Goal: Task Accomplishment & Management: Complete application form

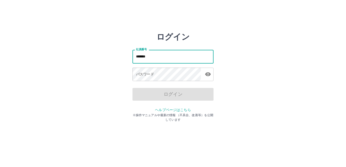
type input "*******"
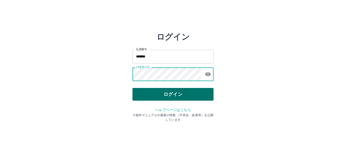
click at [175, 99] on button "ログイン" at bounding box center [173, 94] width 81 height 13
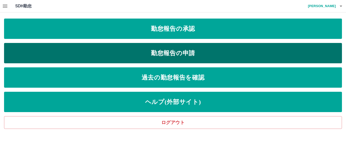
click at [181, 49] on link "勤怠報告の申請" at bounding box center [173, 53] width 338 height 20
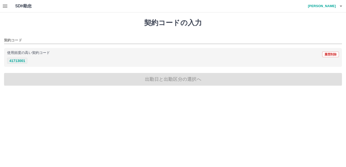
click at [23, 62] on button "41713001" at bounding box center [17, 61] width 20 height 6
type input "********"
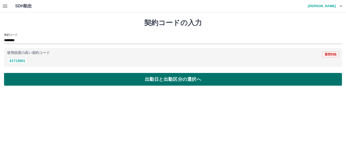
click at [154, 81] on button "出勤日と出勤区分の選択へ" at bounding box center [173, 79] width 338 height 13
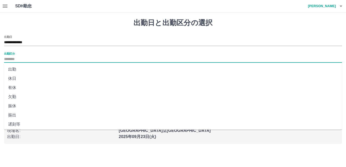
click at [20, 60] on input "出勤区分" at bounding box center [173, 59] width 338 height 6
click at [20, 68] on li "出勤" at bounding box center [173, 69] width 338 height 9
type input "**"
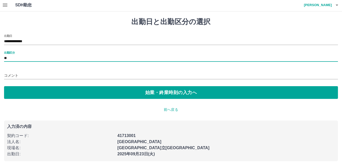
scroll to position [1, 0]
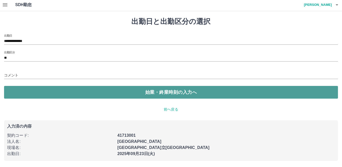
click at [130, 93] on button "始業・終業時刻の入力へ" at bounding box center [171, 92] width 334 height 13
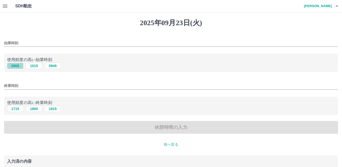
click at [15, 66] on button "0900" at bounding box center [15, 66] width 16 height 6
type input "****"
click at [13, 106] on button "1715" at bounding box center [15, 108] width 16 height 6
type input "****"
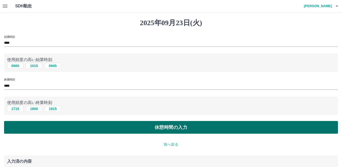
click at [198, 130] on button "休憩時間の入力" at bounding box center [171, 127] width 334 height 13
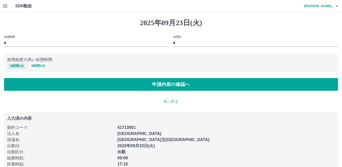
click at [19, 65] on button "1 時間 0 分" at bounding box center [16, 66] width 19 height 6
type input "*"
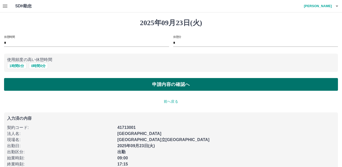
click at [173, 89] on button "申請内容の確認へ" at bounding box center [171, 84] width 334 height 13
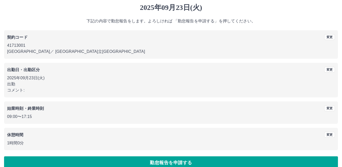
scroll to position [23, 0]
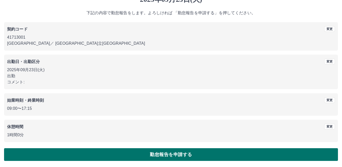
click at [173, 154] on button "勤怠報告を申請する" at bounding box center [171, 154] width 334 height 13
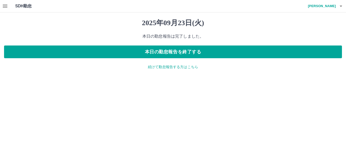
click at [186, 68] on p "続けて勤怠報告する方はこちら" at bounding box center [173, 66] width 338 height 5
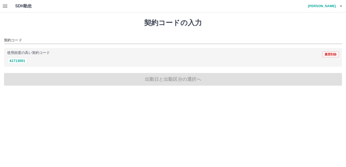
click at [5, 3] on icon "button" at bounding box center [5, 6] width 6 height 6
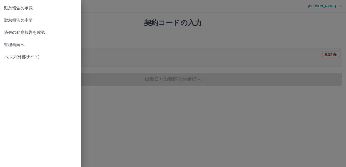
click at [11, 21] on span "勤怠報告の申請" at bounding box center [40, 20] width 73 height 6
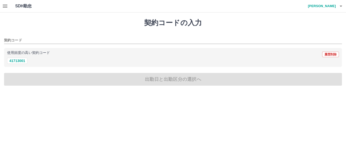
click at [5, 6] on icon "button" at bounding box center [5, 6] width 5 height 3
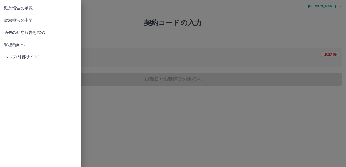
click at [23, 34] on span "過去の勤怠報告を確認" at bounding box center [40, 32] width 73 height 6
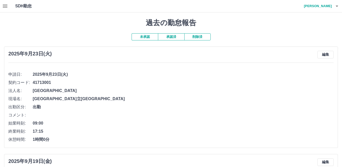
click at [6, 5] on icon "button" at bounding box center [5, 6] width 5 height 3
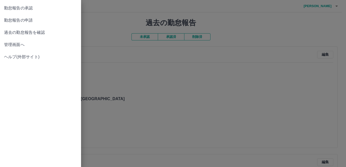
click at [29, 22] on span "勤怠報告の申請" at bounding box center [40, 20] width 73 height 6
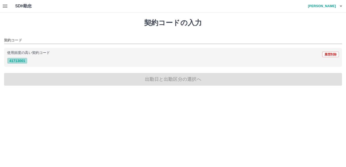
click at [19, 60] on button "41713001" at bounding box center [17, 61] width 20 height 6
type input "********"
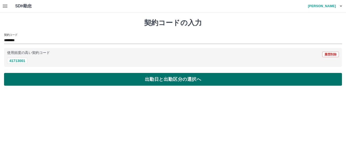
click at [107, 80] on button "出勤日と出勤区分の選択へ" at bounding box center [173, 79] width 338 height 13
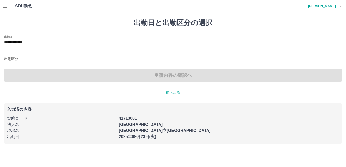
click at [30, 42] on input "**********" at bounding box center [173, 42] width 338 height 6
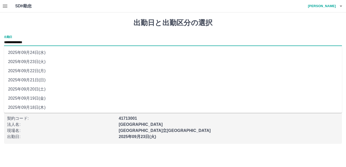
click at [37, 80] on li "2025年09月21日(日)" at bounding box center [173, 79] width 338 height 9
type input "**********"
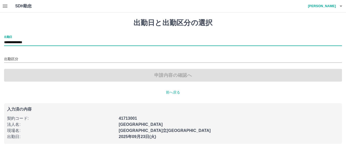
click at [24, 55] on div "出勤区分" at bounding box center [173, 57] width 338 height 11
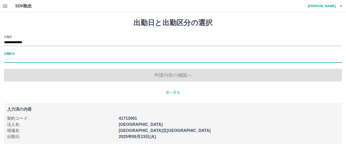
click at [20, 60] on input "出勤区分" at bounding box center [173, 59] width 338 height 6
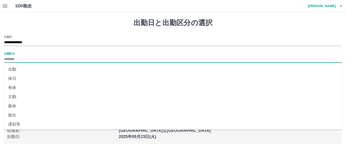
click at [19, 69] on li "出勤" at bounding box center [173, 69] width 338 height 9
type input "**"
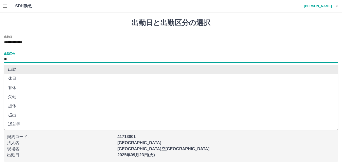
click at [15, 60] on input "**" at bounding box center [171, 59] width 334 height 6
click at [17, 58] on input "**" at bounding box center [171, 59] width 334 height 6
click at [18, 70] on li "出勤" at bounding box center [171, 69] width 334 height 9
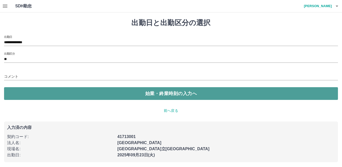
click at [95, 95] on button "始業・終業時刻の入力へ" at bounding box center [171, 93] width 334 height 13
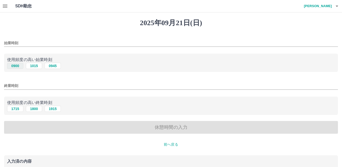
click at [17, 66] on button "0900" at bounding box center [15, 66] width 16 height 6
type input "****"
click at [16, 110] on button "1715" at bounding box center [15, 108] width 16 height 6
type input "****"
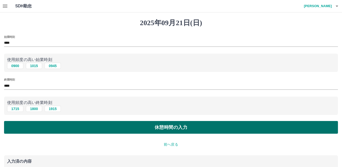
click at [167, 130] on button "休憩時間の入力" at bounding box center [171, 127] width 334 height 13
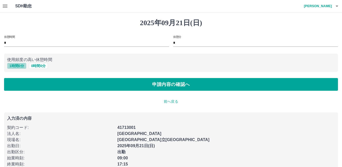
click at [13, 66] on button "1 時間 0 分" at bounding box center [16, 66] width 19 height 6
type input "*"
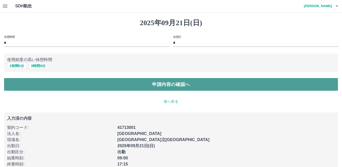
click at [165, 85] on button "申請内容の確認へ" at bounding box center [171, 84] width 334 height 13
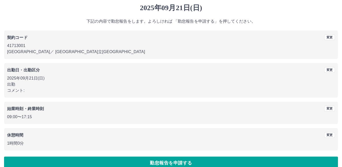
scroll to position [23, 0]
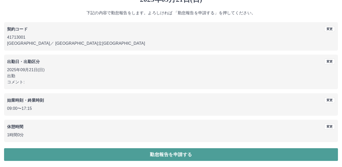
click at [169, 153] on button "勤怠報告を申請する" at bounding box center [171, 154] width 334 height 13
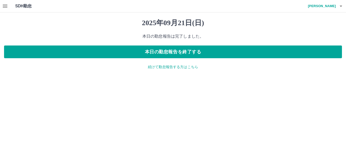
click at [177, 67] on p "続けて勤怠報告する方はこちら" at bounding box center [173, 66] width 338 height 5
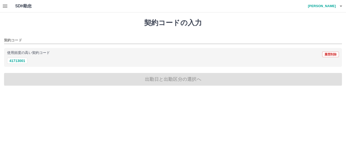
click at [1, 7] on button "button" at bounding box center [5, 6] width 10 height 12
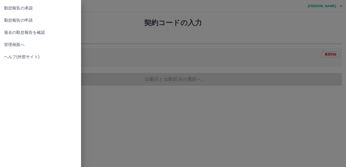
click at [25, 7] on span "勤怠報告の承認" at bounding box center [40, 8] width 73 height 6
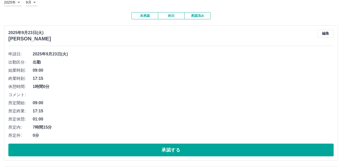
scroll to position [51, 0]
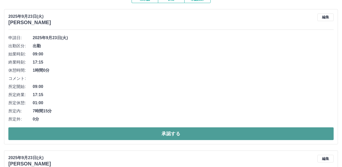
click at [155, 129] on button "承認する" at bounding box center [170, 133] width 325 height 13
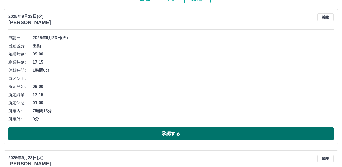
click at [177, 132] on button "承認する" at bounding box center [170, 133] width 325 height 13
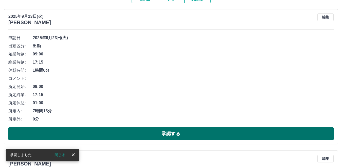
click at [156, 130] on button "承認する" at bounding box center [170, 133] width 325 height 13
click at [164, 131] on button "承認する" at bounding box center [170, 133] width 325 height 13
click at [165, 130] on button "承認する" at bounding box center [170, 133] width 325 height 13
click at [166, 132] on button "承認する" at bounding box center [170, 133] width 325 height 13
click at [162, 130] on button "承認する" at bounding box center [170, 133] width 325 height 13
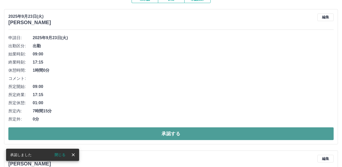
click at [167, 133] on button "承認する" at bounding box center [170, 133] width 325 height 13
click at [147, 129] on button "承認する" at bounding box center [170, 133] width 325 height 13
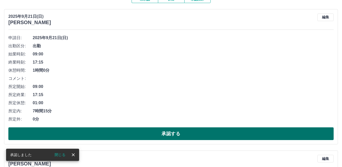
click at [153, 133] on button "承認する" at bounding box center [170, 133] width 325 height 13
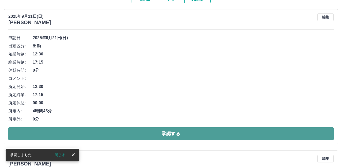
click at [153, 134] on button "承認する" at bounding box center [170, 133] width 325 height 13
click at [159, 130] on button "承認する" at bounding box center [170, 133] width 325 height 13
click at [159, 128] on button "承認する" at bounding box center [170, 133] width 325 height 13
click at [161, 128] on button "承認する" at bounding box center [170, 133] width 325 height 13
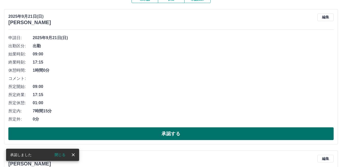
click at [166, 133] on button "承認する" at bounding box center [170, 133] width 325 height 13
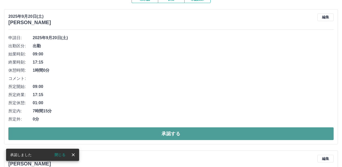
click at [172, 133] on button "承認する" at bounding box center [170, 133] width 325 height 13
click at [159, 130] on button "承認する" at bounding box center [170, 133] width 325 height 13
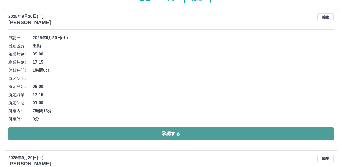
click at [162, 133] on button "承認する" at bounding box center [170, 133] width 325 height 13
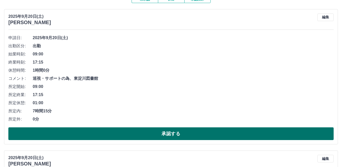
click at [165, 129] on button "承認する" at bounding box center [170, 133] width 325 height 13
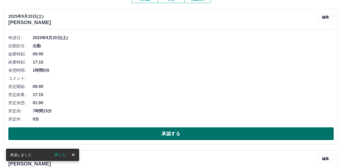
click at [172, 135] on button "承認する" at bounding box center [170, 133] width 325 height 13
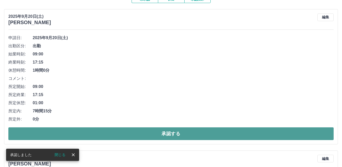
click at [164, 132] on button "承認する" at bounding box center [170, 133] width 325 height 13
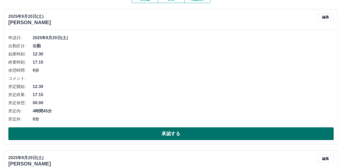
click at [167, 133] on button "承認する" at bounding box center [170, 133] width 325 height 13
click at [176, 132] on button "承認する" at bounding box center [170, 133] width 325 height 13
click at [161, 135] on button "承認する" at bounding box center [170, 133] width 325 height 13
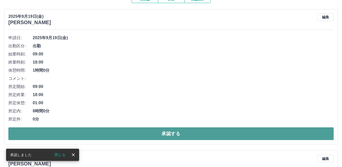
click at [167, 132] on button "承認する" at bounding box center [170, 133] width 325 height 13
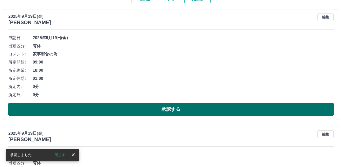
click at [172, 108] on button "承認する" at bounding box center [170, 109] width 325 height 13
click at [164, 106] on button "承認する" at bounding box center [170, 109] width 325 height 13
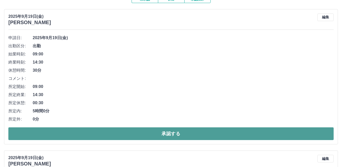
click at [165, 135] on button "承認する" at bounding box center [170, 133] width 325 height 13
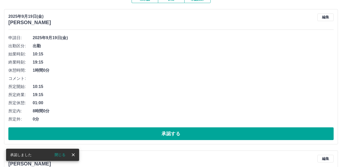
click at [161, 133] on button "承認する" at bounding box center [170, 133] width 325 height 13
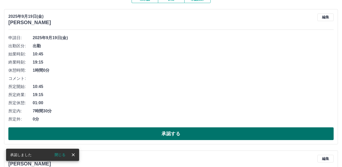
click at [169, 134] on button "承認する" at bounding box center [170, 133] width 325 height 13
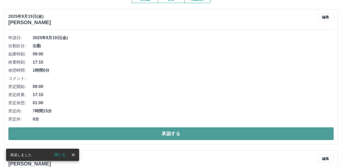
click at [165, 132] on button "承認する" at bounding box center [170, 133] width 325 height 13
click at [169, 131] on button "承認する" at bounding box center [170, 133] width 325 height 13
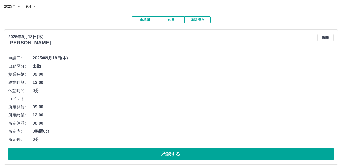
scroll to position [0, 0]
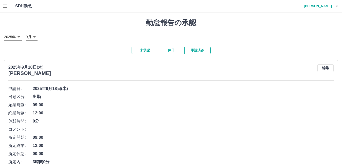
drag, startPoint x: 210, startPoint y: 53, endPoint x: 202, endPoint y: 52, distance: 7.9
click at [209, 53] on button "承認済み" at bounding box center [197, 50] width 26 height 7
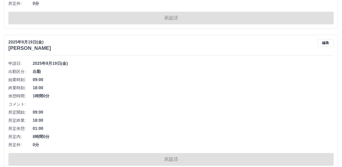
scroll to position [3439, 0]
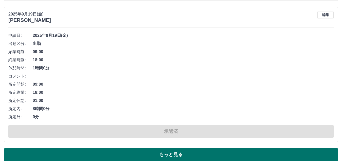
drag, startPoint x: 181, startPoint y: 161, endPoint x: 179, endPoint y: 158, distance: 3.7
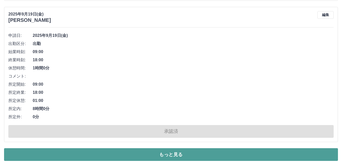
click at [179, 158] on button "もっと見る" at bounding box center [171, 154] width 334 height 13
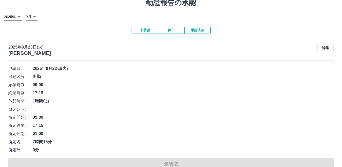
scroll to position [0, 0]
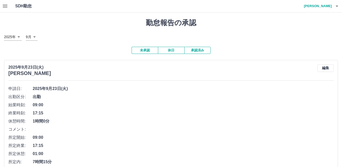
drag, startPoint x: 141, startPoint y: 56, endPoint x: 141, endPoint y: 49, distance: 6.3
click at [141, 49] on button "未承認" at bounding box center [145, 50] width 26 height 7
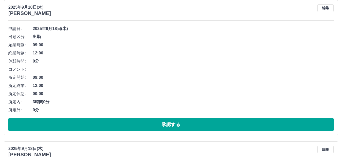
scroll to position [51, 0]
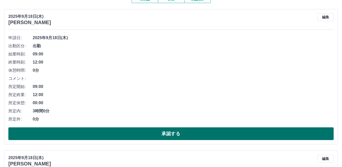
click at [166, 131] on button "承認する" at bounding box center [170, 133] width 325 height 13
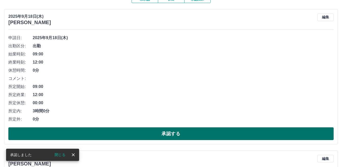
click at [162, 130] on button "承認する" at bounding box center [170, 133] width 325 height 13
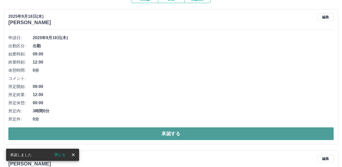
click at [164, 130] on button "承認する" at bounding box center [170, 133] width 325 height 13
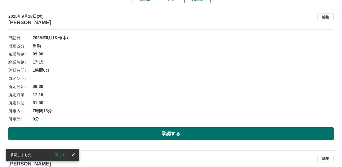
click at [168, 130] on button "承認する" at bounding box center [170, 133] width 325 height 13
click at [155, 130] on button "承認する" at bounding box center [170, 133] width 325 height 13
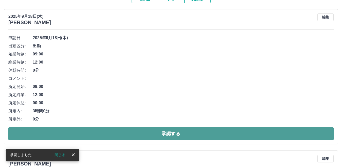
click at [155, 137] on button "承認する" at bounding box center [170, 133] width 325 height 13
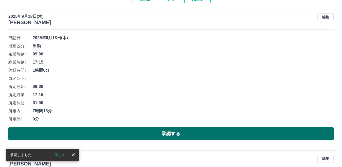
click at [171, 133] on button "承認する" at bounding box center [170, 133] width 325 height 13
click at [163, 130] on button "承認する" at bounding box center [170, 133] width 325 height 13
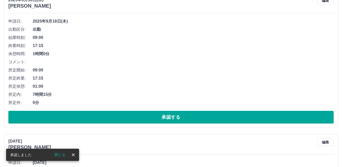
scroll to position [76, 0]
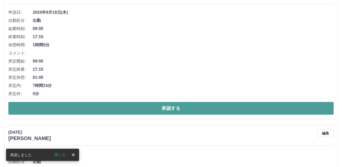
click at [140, 108] on button "承認する" at bounding box center [170, 108] width 325 height 13
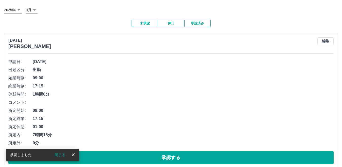
scroll to position [51, 0]
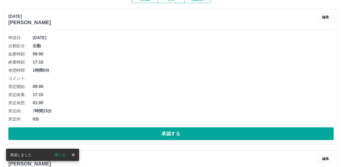
drag, startPoint x: 183, startPoint y: 131, endPoint x: 173, endPoint y: 124, distance: 11.8
click at [183, 131] on button "承認する" at bounding box center [170, 133] width 325 height 13
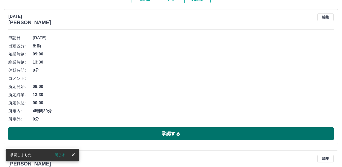
click at [162, 133] on button "承認する" at bounding box center [170, 133] width 325 height 13
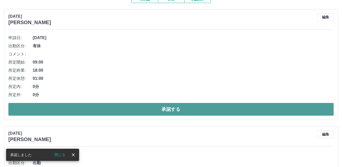
click at [151, 105] on button "承認する" at bounding box center [170, 109] width 325 height 13
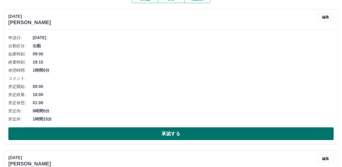
click at [167, 130] on button "承認する" at bounding box center [170, 133] width 325 height 13
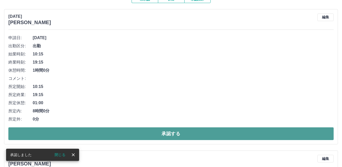
click at [154, 131] on button "承認する" at bounding box center [170, 133] width 325 height 13
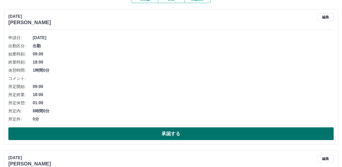
click at [160, 134] on button "承認する" at bounding box center [170, 133] width 325 height 13
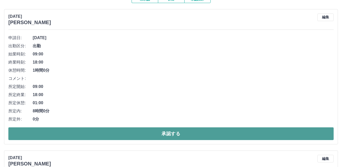
click at [161, 134] on button "承認する" at bounding box center [170, 133] width 325 height 13
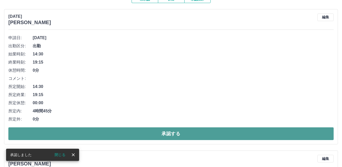
click at [153, 130] on button "承認する" at bounding box center [170, 133] width 325 height 13
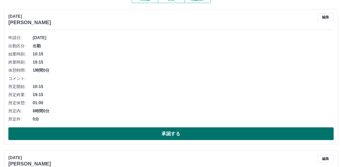
click at [157, 131] on button "承認する" at bounding box center [170, 133] width 325 height 13
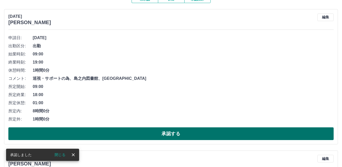
click at [157, 128] on button "承認する" at bounding box center [170, 133] width 325 height 13
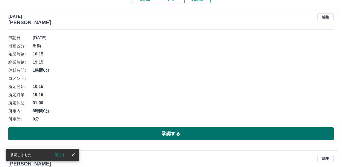
click at [173, 135] on button "承認する" at bounding box center [170, 133] width 325 height 13
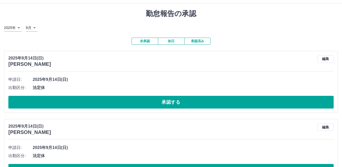
scroll to position [0, 0]
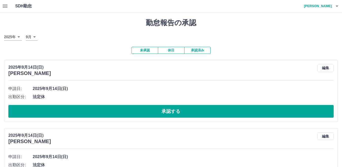
click at [202, 52] on button "承認済み" at bounding box center [197, 50] width 26 height 7
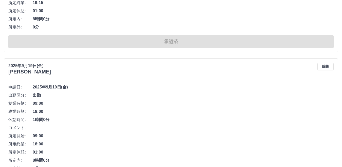
scroll to position [3439, 0]
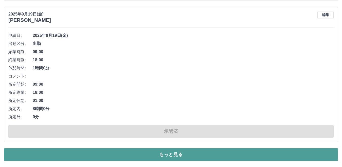
click at [187, 158] on button "もっと見る" at bounding box center [171, 154] width 334 height 13
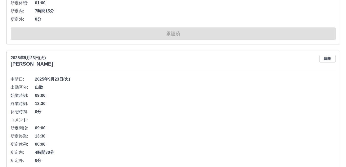
scroll to position [0, 0]
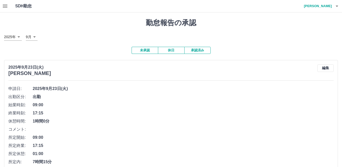
click at [25, 4] on h1 "SDH勤怠" at bounding box center [31, 6] width 33 height 12
click at [2, 6] on icon "button" at bounding box center [5, 6] width 6 height 6
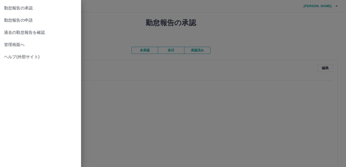
click at [30, 22] on span "勤怠報告の申請" at bounding box center [40, 20] width 73 height 6
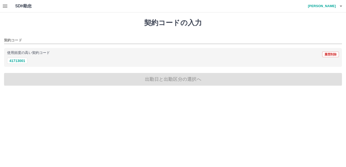
click at [323, 9] on h4 "[PERSON_NAME]" at bounding box center [321, 6] width 30 height 12
click at [322, 8] on div at bounding box center [173, 83] width 346 height 167
